Goal: Find specific page/section

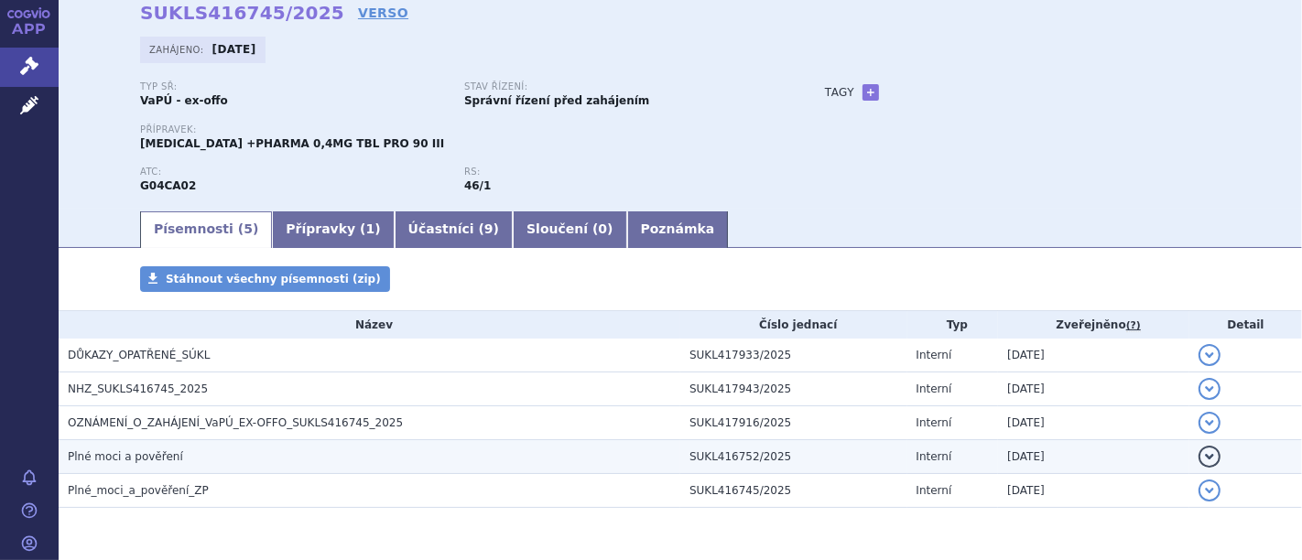
scroll to position [140, 0]
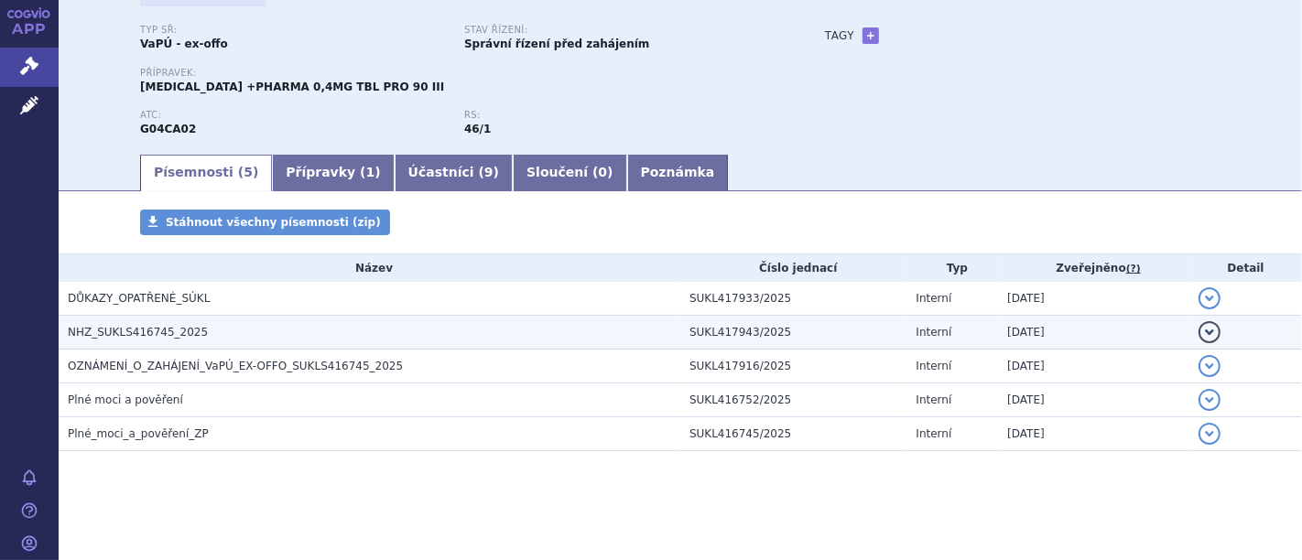
click at [166, 335] on span "NHZ_SUKLS416745_2025" at bounding box center [138, 332] width 140 height 13
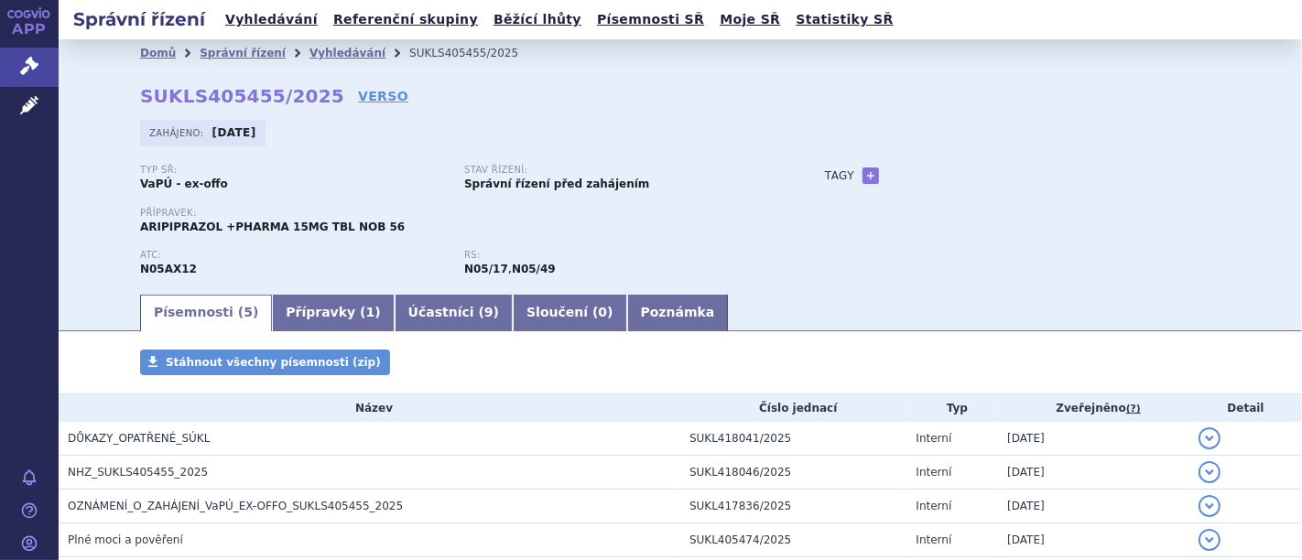
click at [162, 394] on th "Název" at bounding box center [369, 407] width 621 height 27
click at [163, 394] on th "Název" at bounding box center [369, 407] width 621 height 27
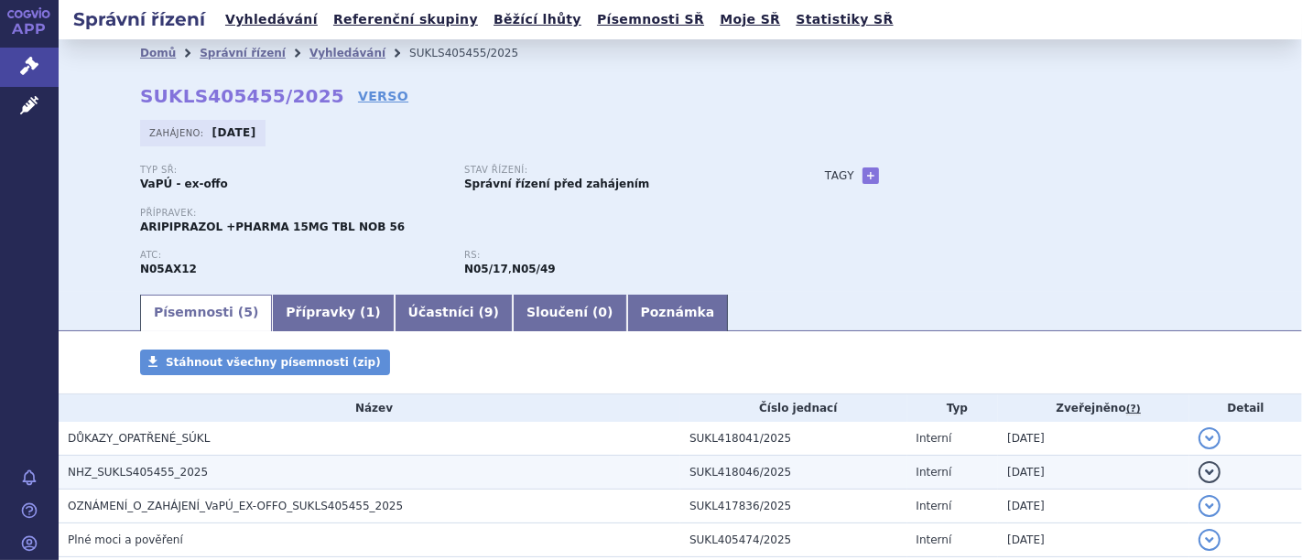
scroll to position [140, 0]
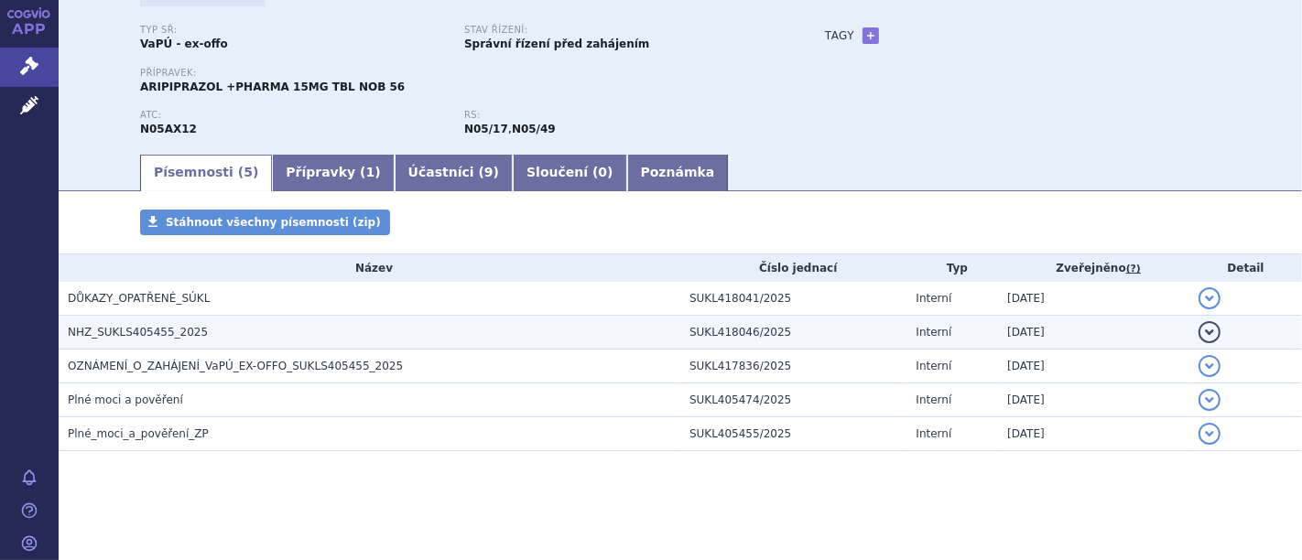
click at [163, 333] on span "NHZ_SUKLS405455_2025" at bounding box center [138, 332] width 140 height 13
